Goal: Find specific page/section: Find specific page/section

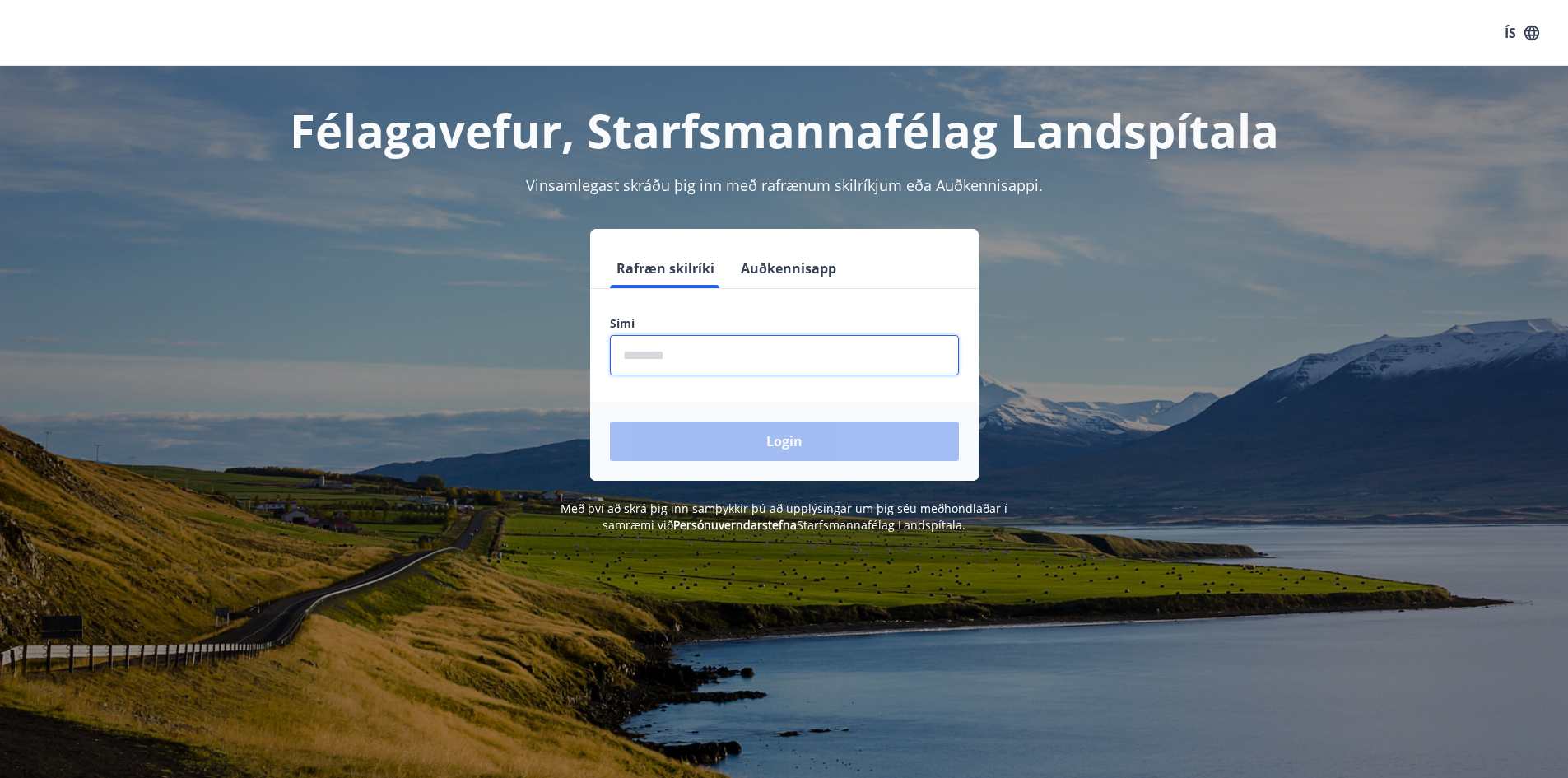
click at [652, 357] on input "phone" at bounding box center [784, 355] width 349 height 41
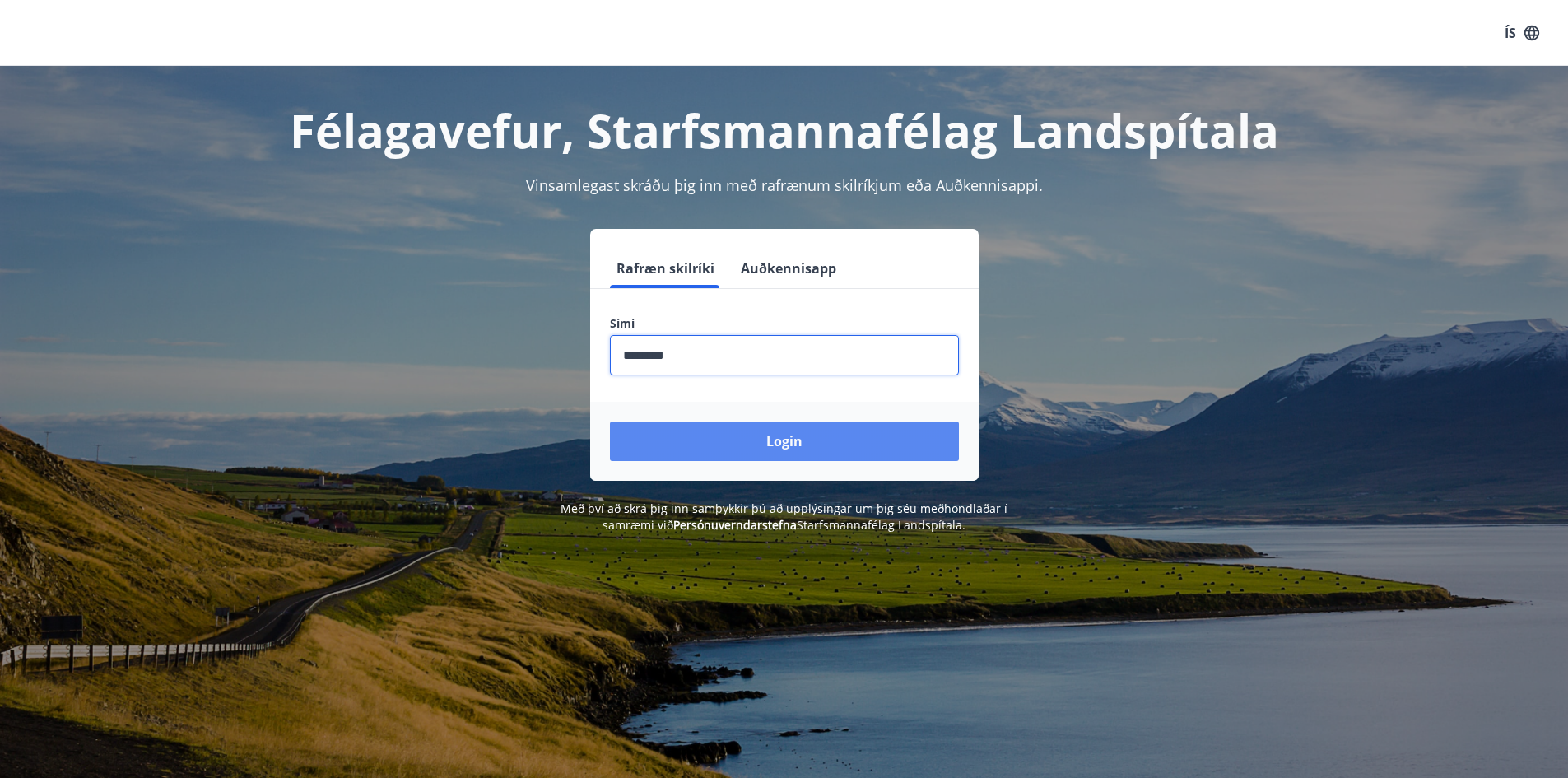
type input "********"
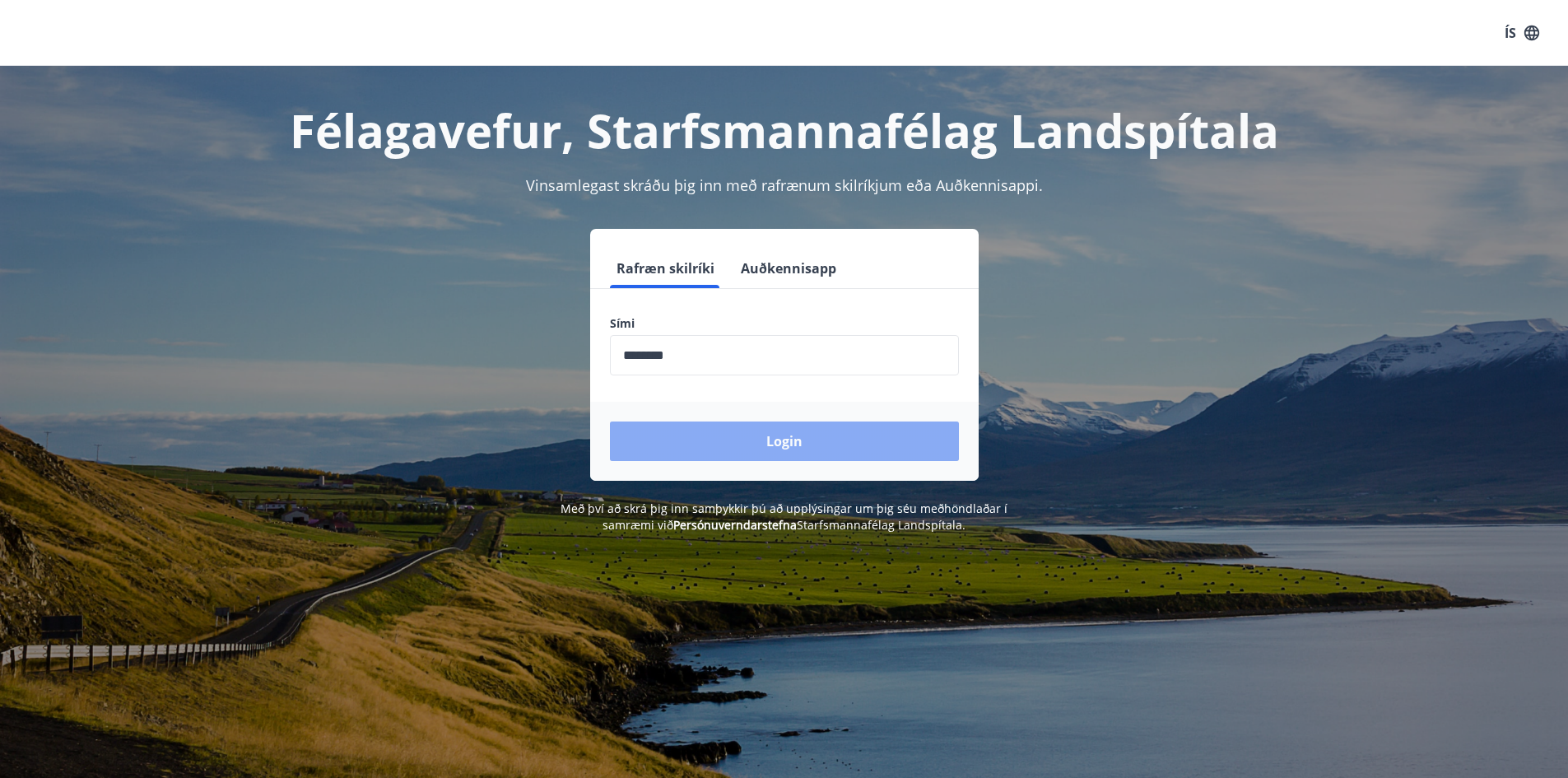
click at [801, 434] on button "Login" at bounding box center [784, 441] width 349 height 40
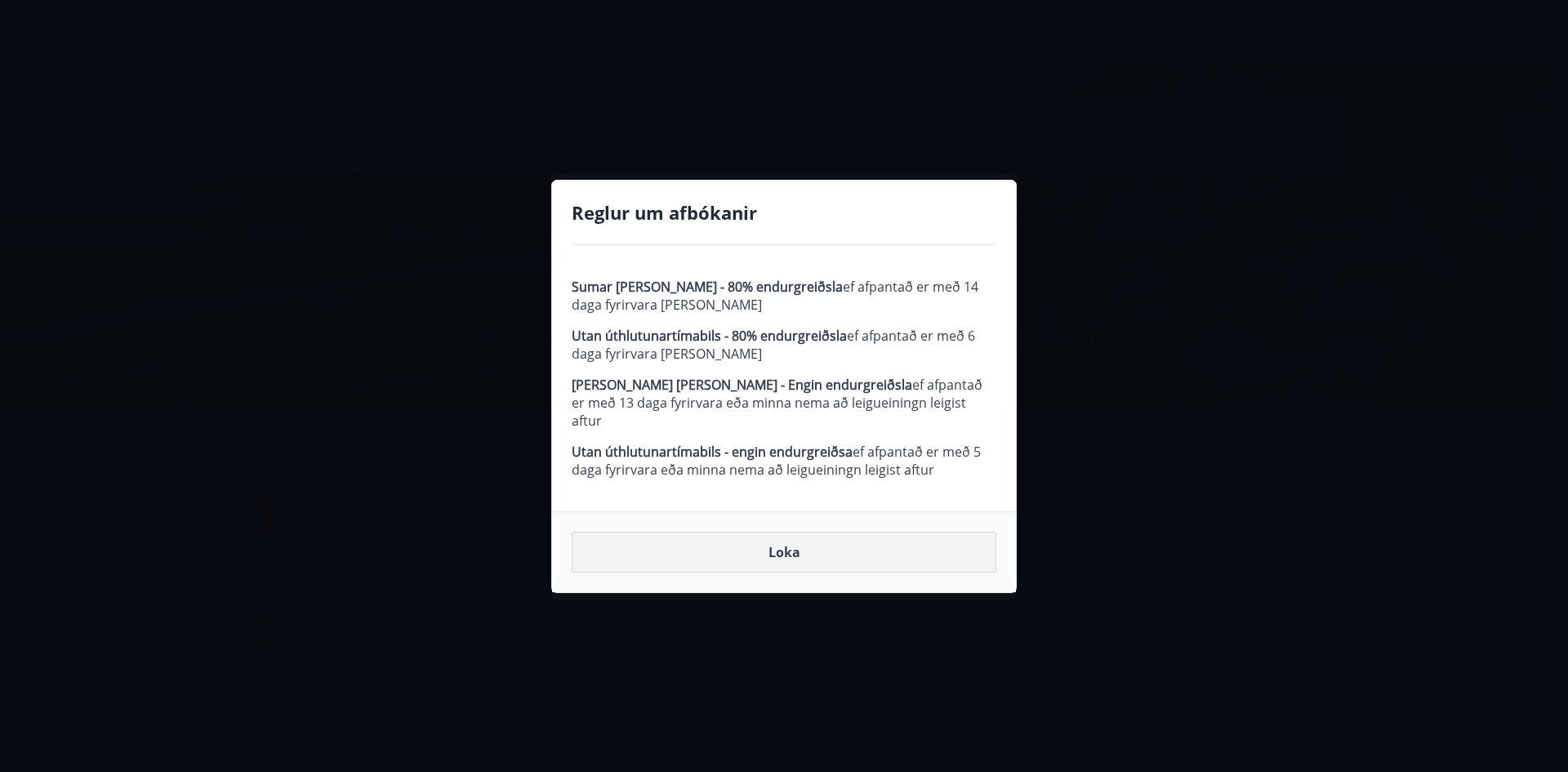
click at [783, 550] on button "Loka" at bounding box center [784, 552] width 425 height 41
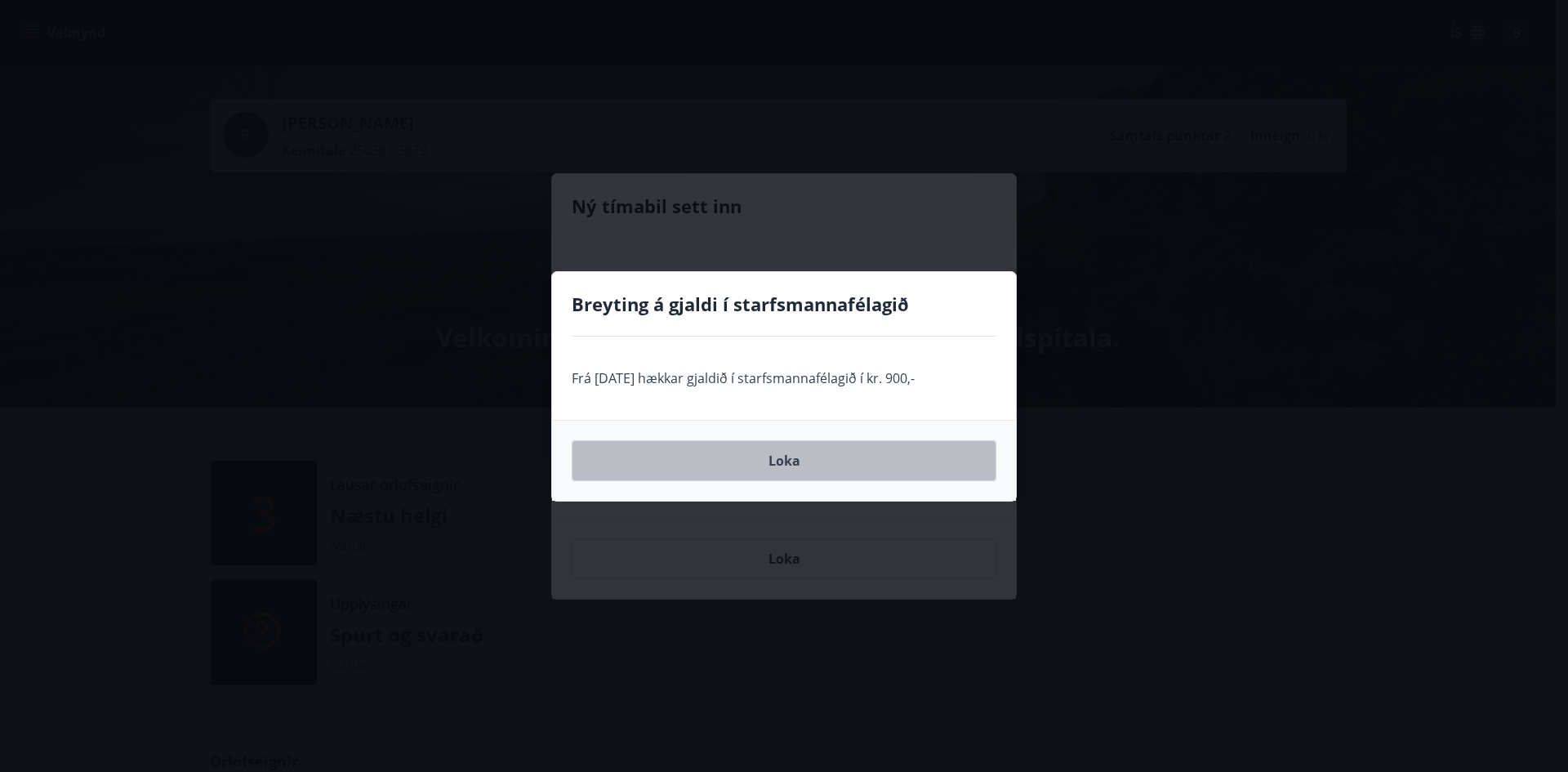
click at [785, 461] on button "Loka" at bounding box center [784, 461] width 425 height 41
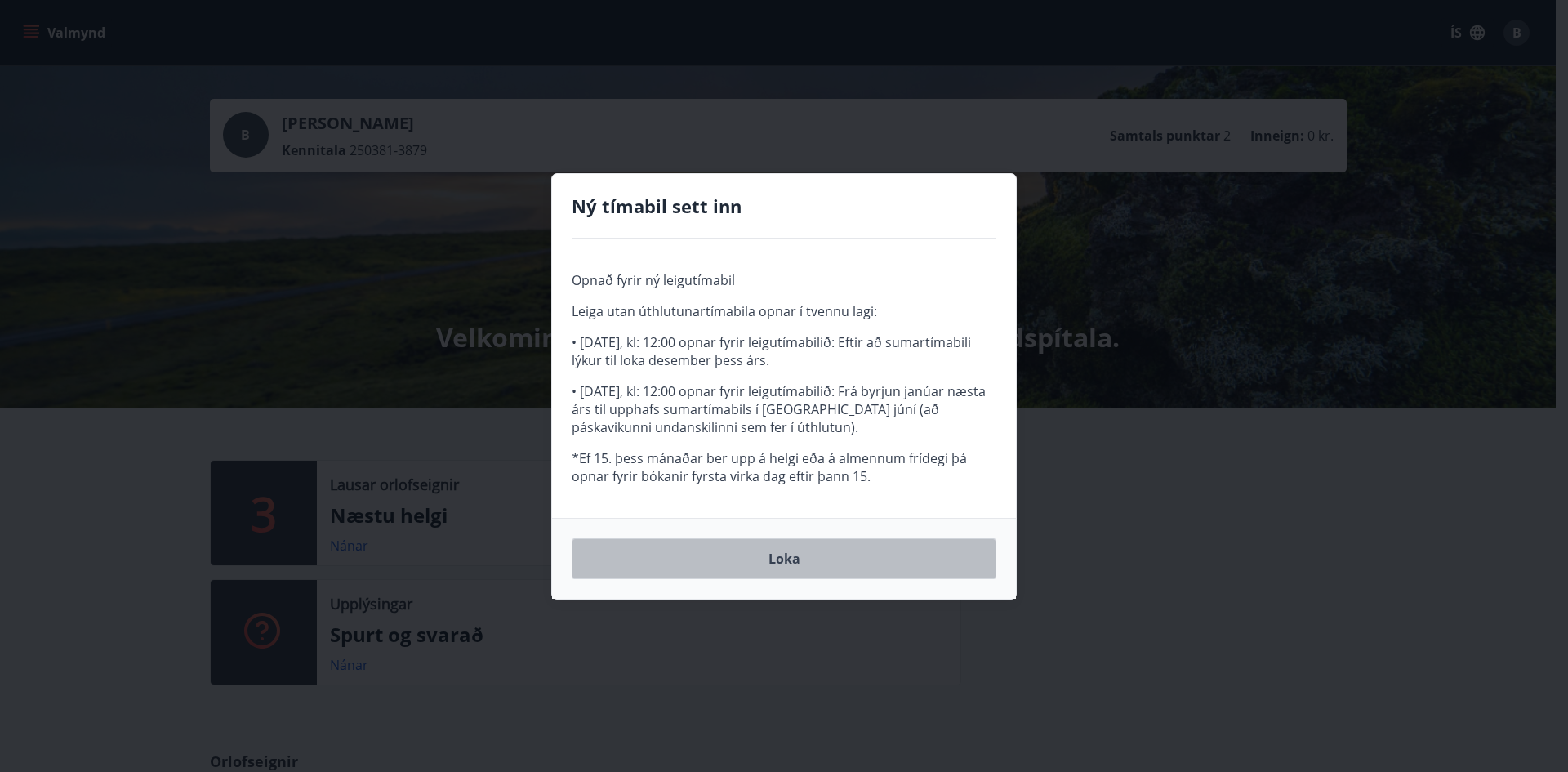
click at [793, 554] on button "Loka" at bounding box center [784, 559] width 425 height 41
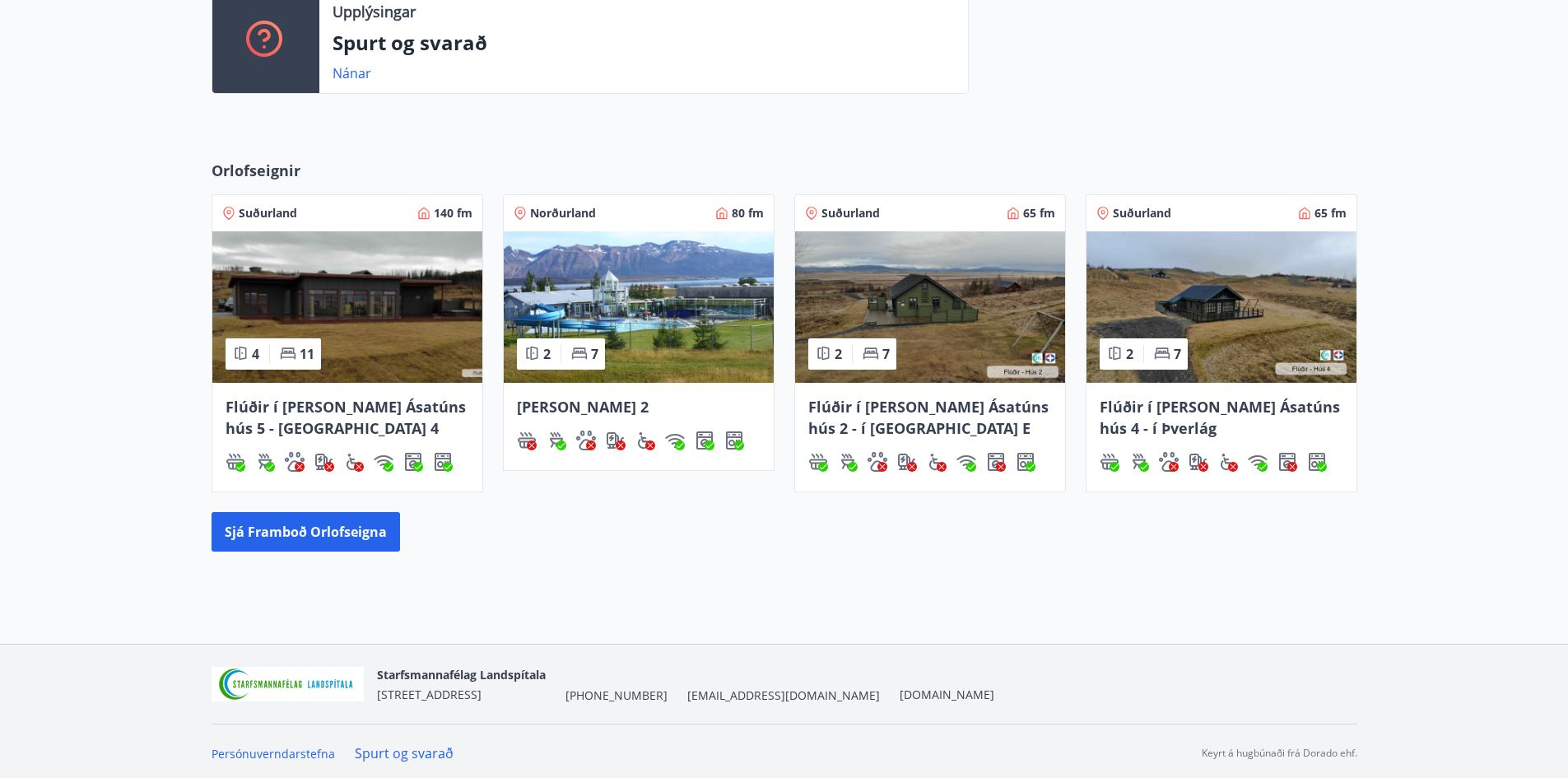
scroll to position [601, 0]
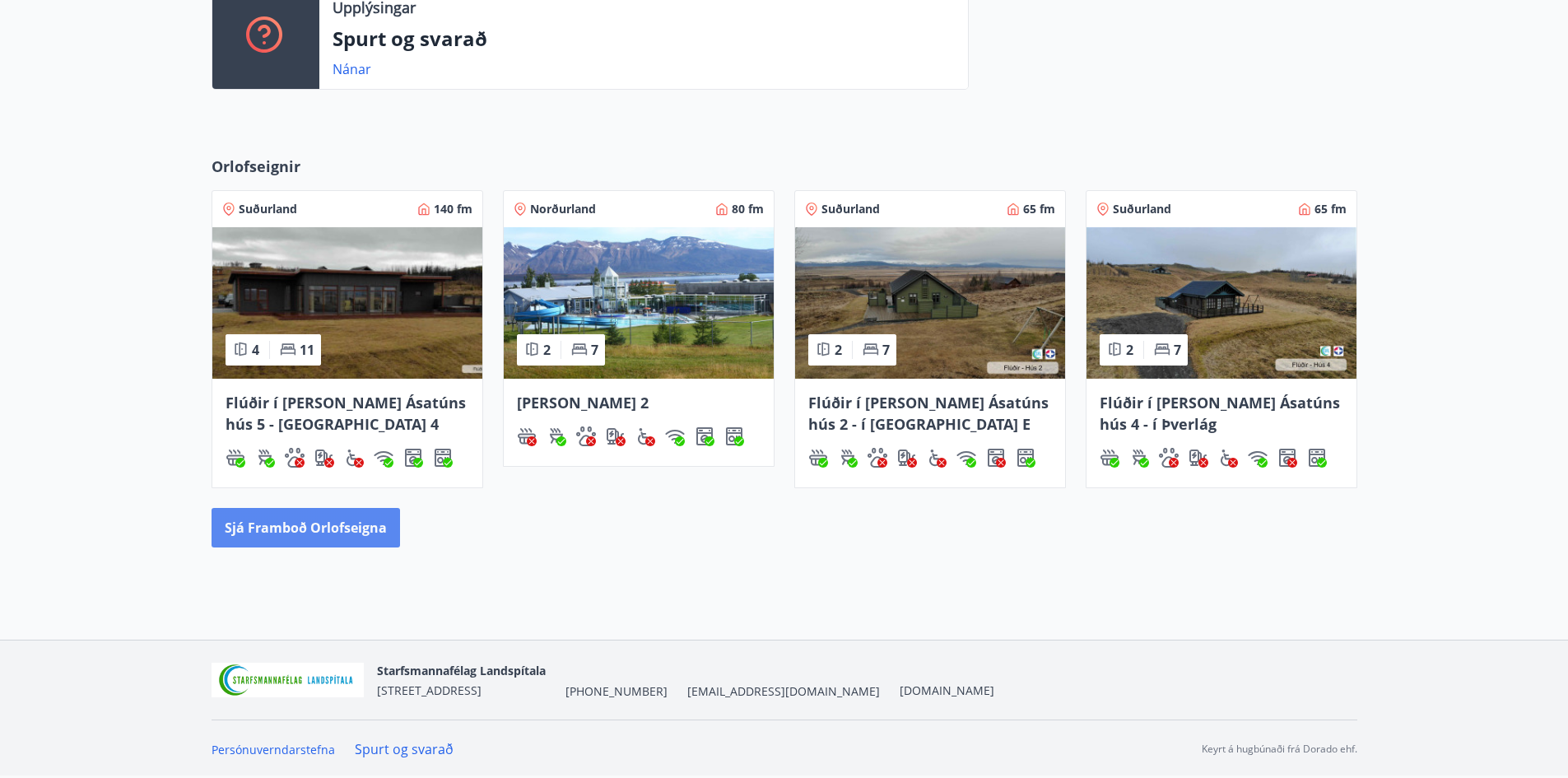
click at [369, 525] on button "Sjá framboð orlofseigna" at bounding box center [305, 528] width 189 height 40
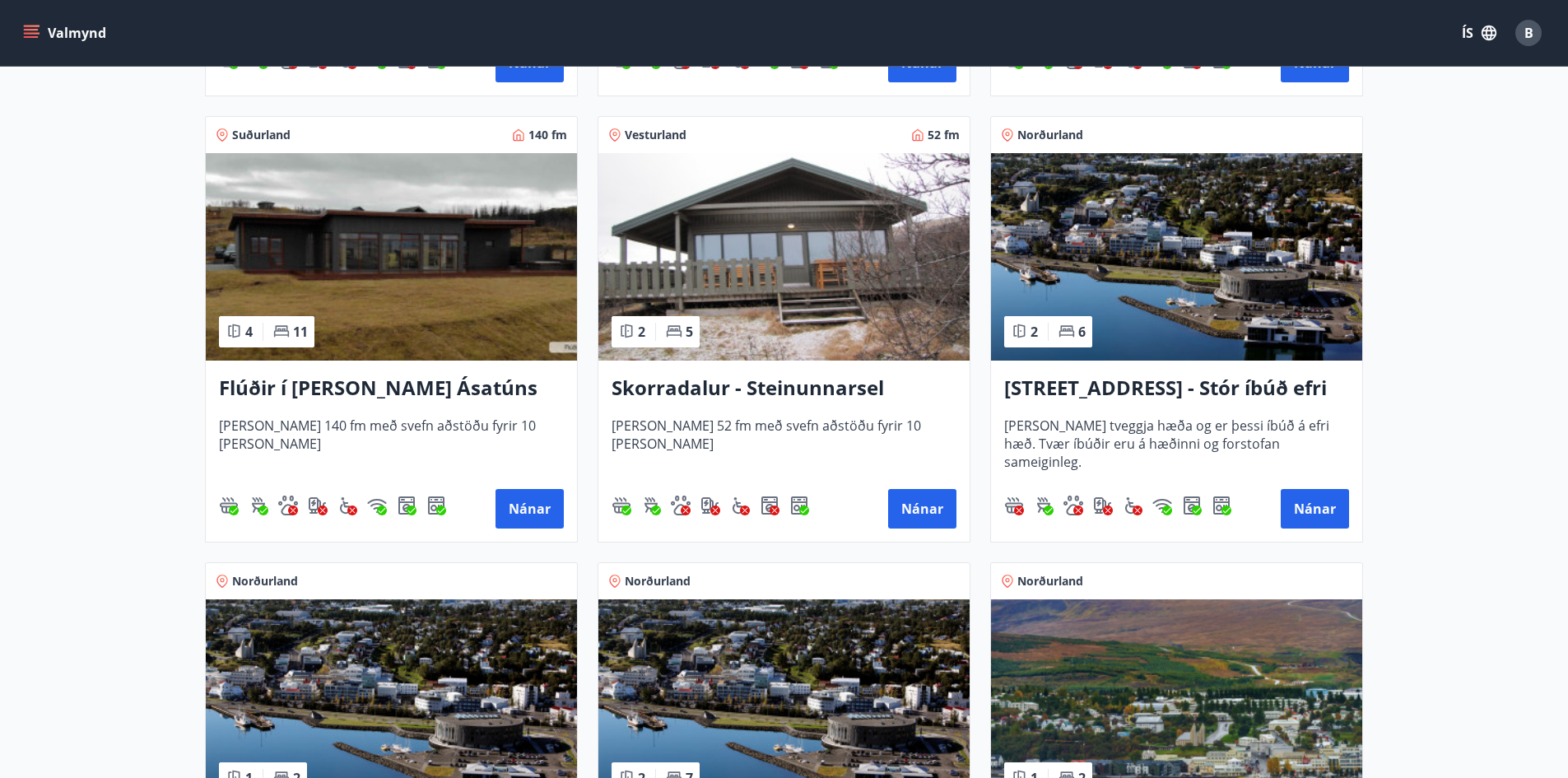
scroll to position [1235, 0]
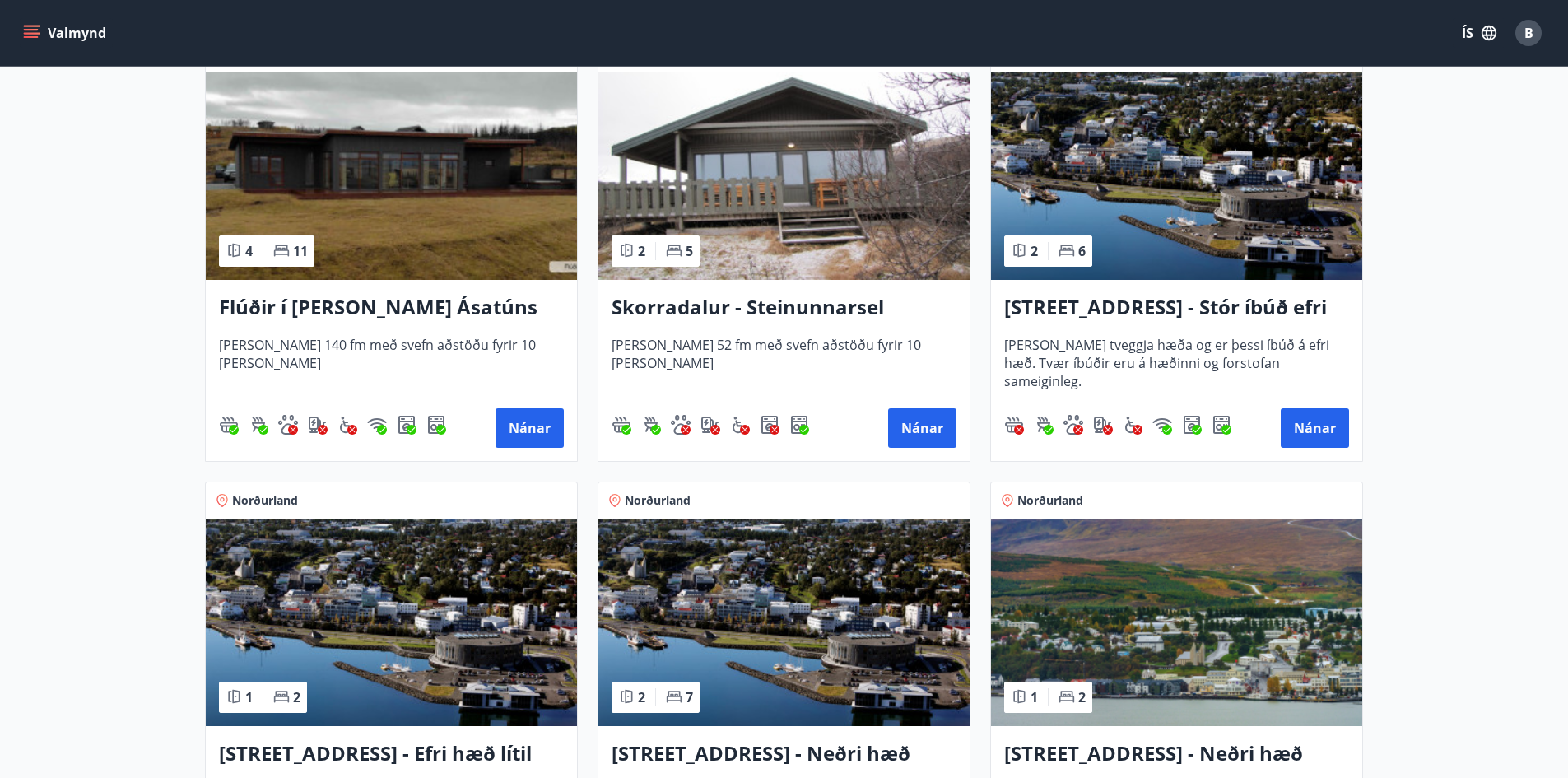
click at [1296, 306] on h3 "[STREET_ADDRESS] - Stór íbúð efri hæð íbúð 1" at bounding box center [1176, 308] width 345 height 30
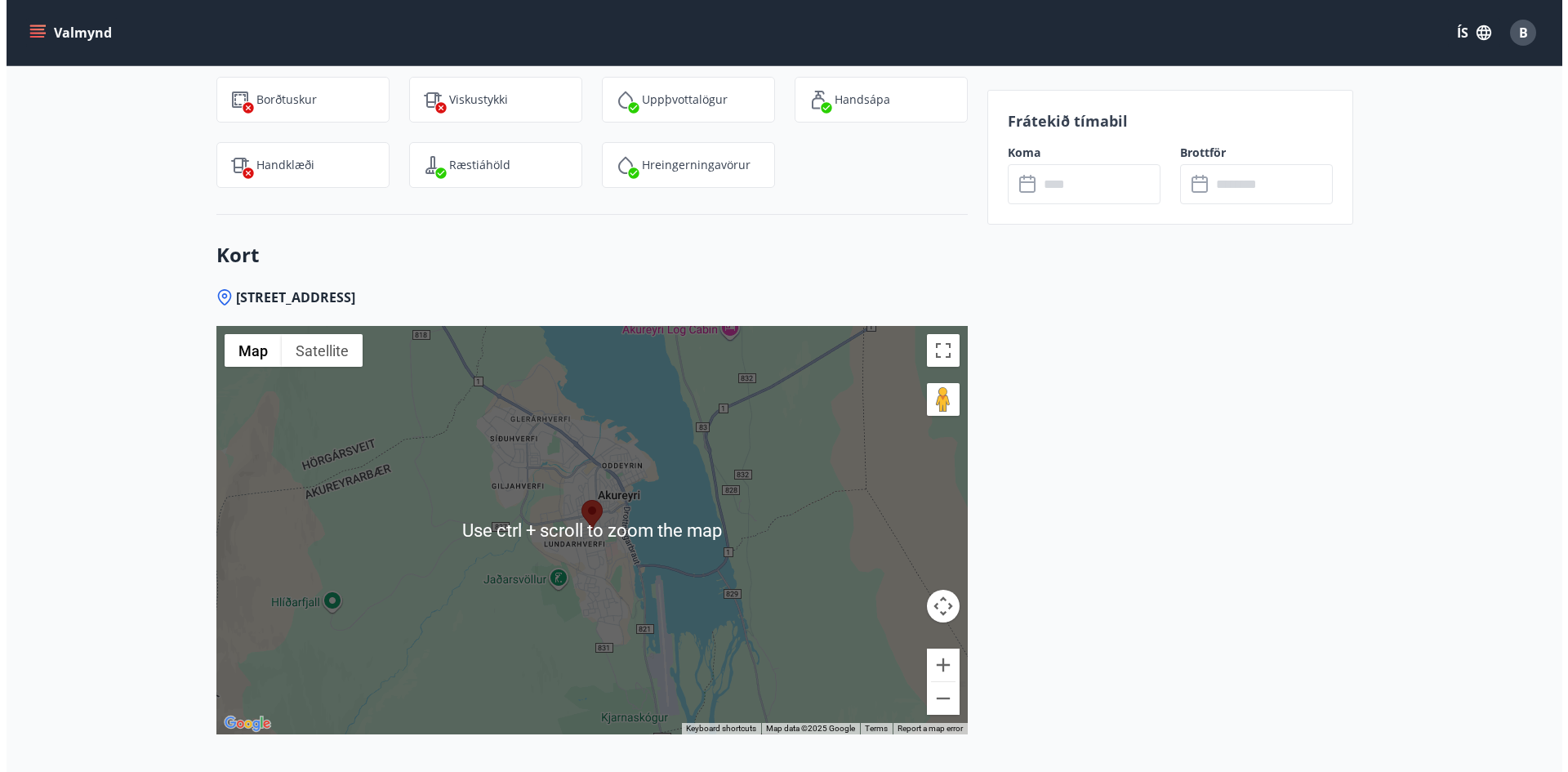
scroll to position [2288, 0]
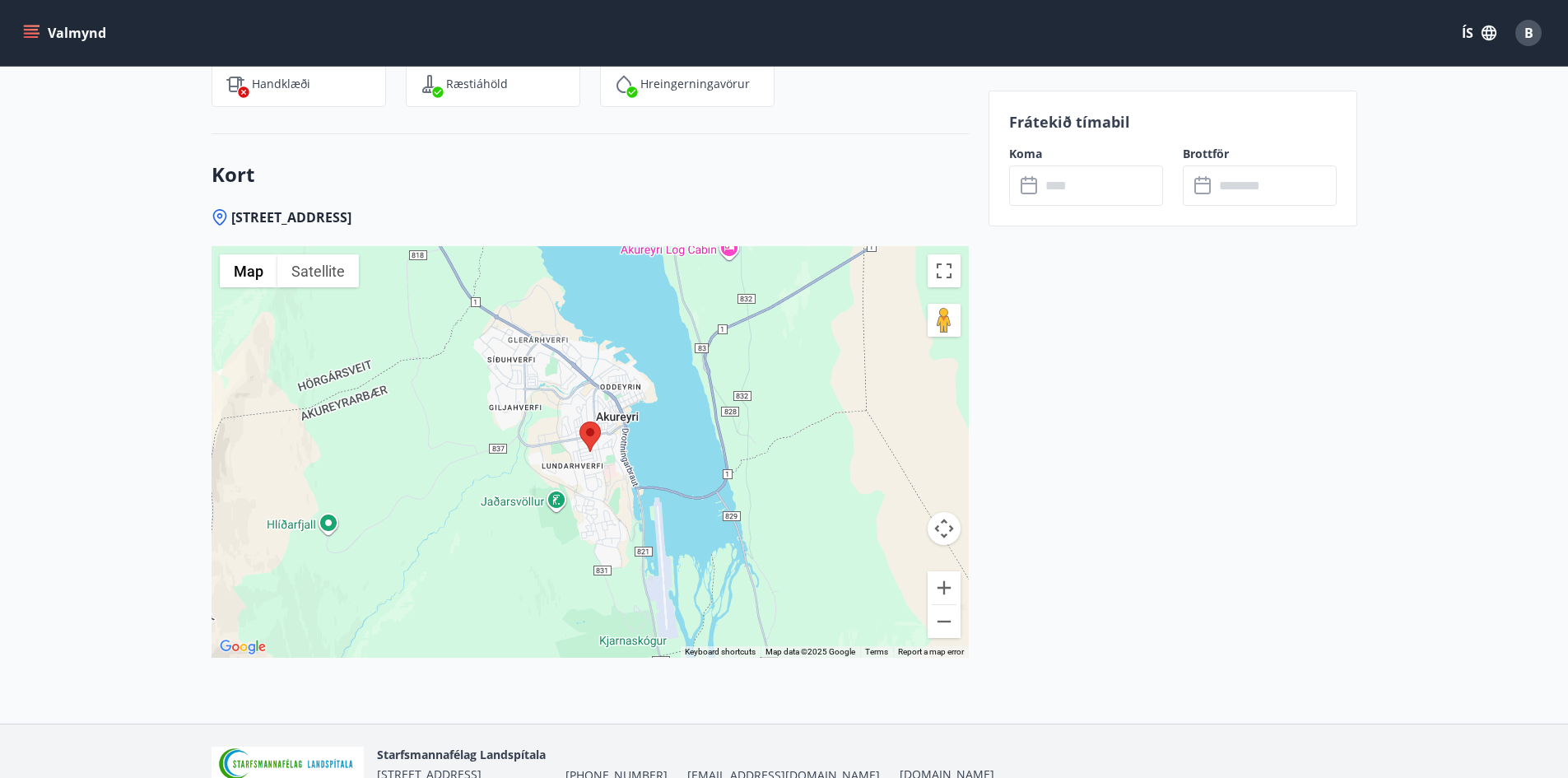
click at [1529, 33] on span "B" at bounding box center [1528, 33] width 9 height 18
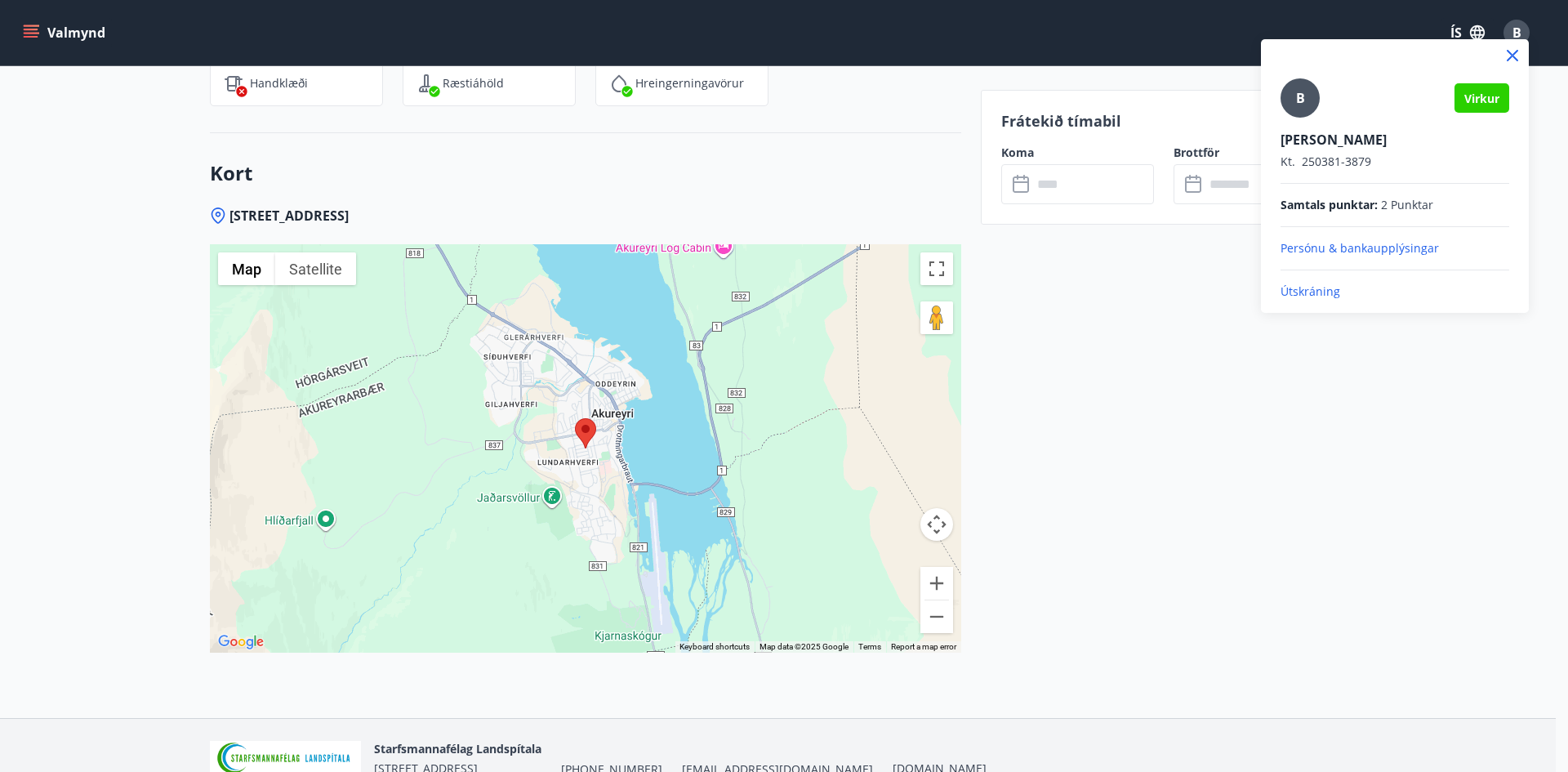
click at [1326, 294] on p "Útskráning" at bounding box center [1394, 291] width 228 height 17
